Goal: Task Accomplishment & Management: Use online tool/utility

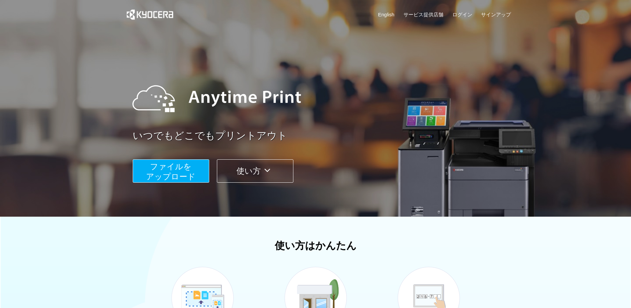
click at [179, 174] on span "ファイルを ​​アップロード" at bounding box center [171, 171] width 50 height 19
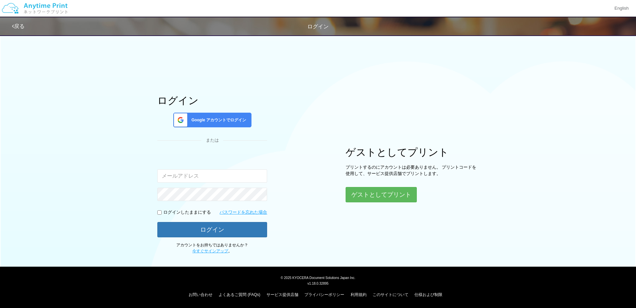
type input "[EMAIL_ADDRESS][DOMAIN_NAME]"
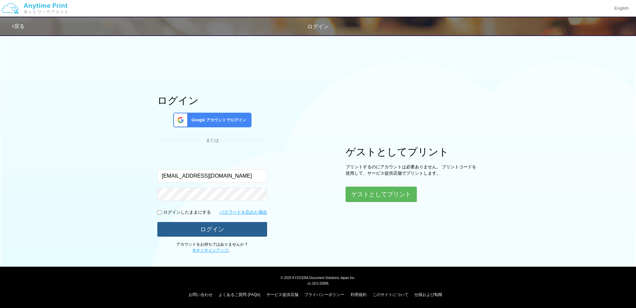
click at [194, 229] on button "ログイン" at bounding box center [212, 229] width 110 height 15
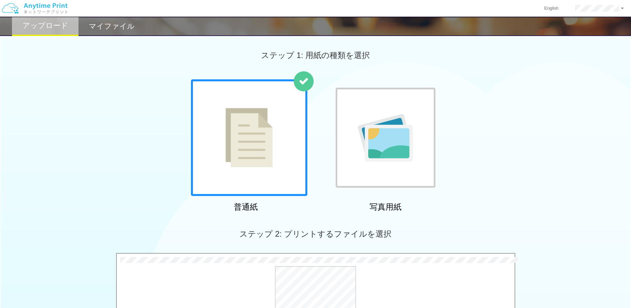
scroll to position [166, 0]
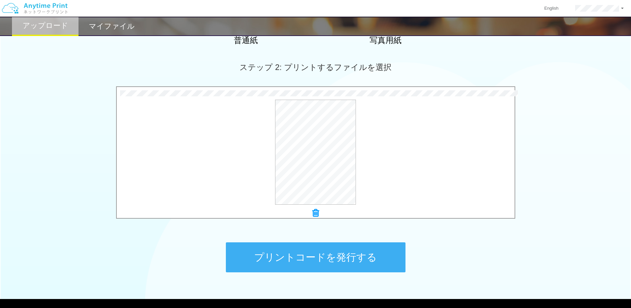
click at [344, 265] on button "プリントコードを発行する" at bounding box center [316, 257] width 180 height 30
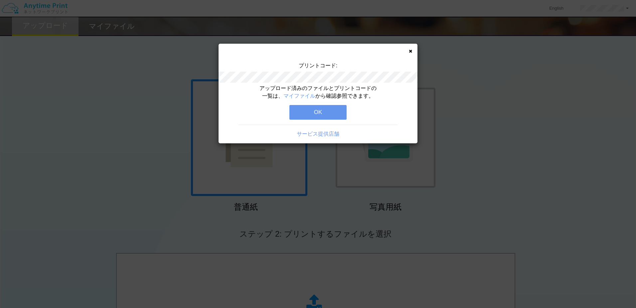
click at [321, 112] on button "OK" at bounding box center [318, 112] width 57 height 15
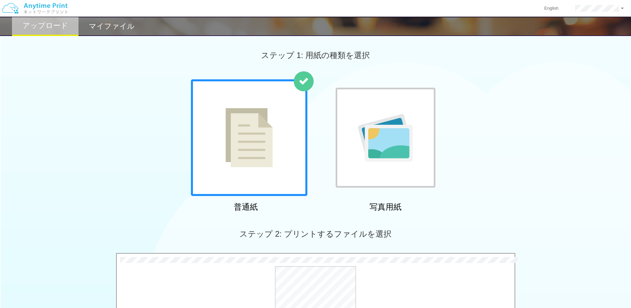
scroll to position [133, 0]
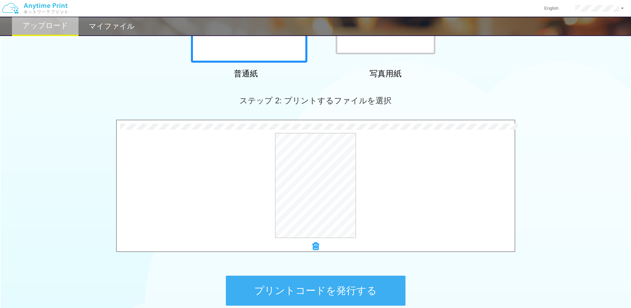
click at [324, 293] on button "プリントコードを発行する" at bounding box center [316, 290] width 180 height 30
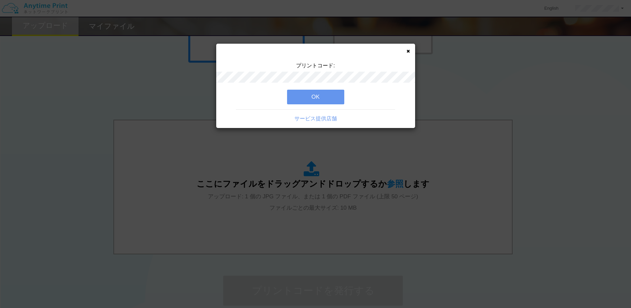
scroll to position [0, 0]
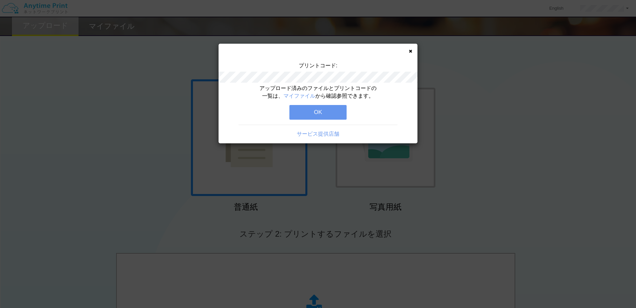
click at [320, 112] on button "OK" at bounding box center [318, 112] width 57 height 15
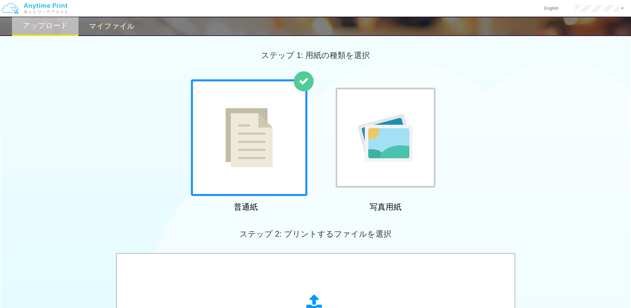
click at [553, 211] on div "普通紙 写真用紙" at bounding box center [315, 146] width 631 height 135
click at [106, 24] on h2 "マイファイル" at bounding box center [112, 26] width 46 height 8
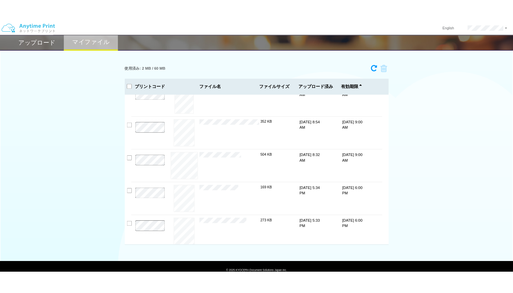
scroll to position [179, 0]
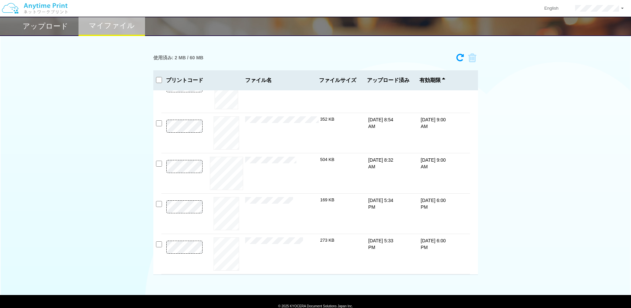
click at [116, 194] on div "使用済み: 2 MB / 60 MB 5404-5047 有効期限 [DATE] 9:00 AM 6_離職証明2502691523_雇用保険被保険....pd…" at bounding box center [315, 162] width 631 height 224
